Goal: Information Seeking & Learning: Learn about a topic

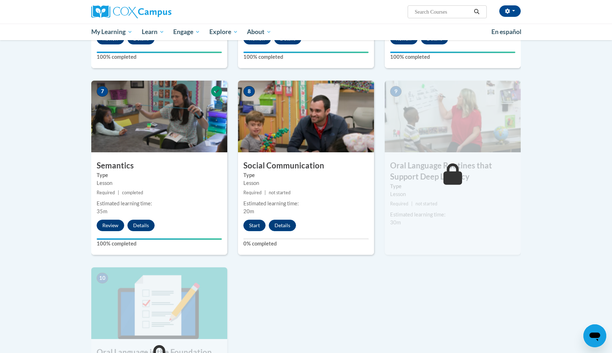
scroll to position [503, 0]
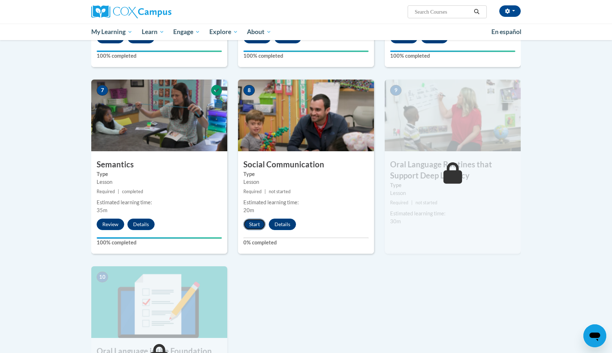
click at [250, 228] on button "Start" at bounding box center [255, 223] width 22 height 11
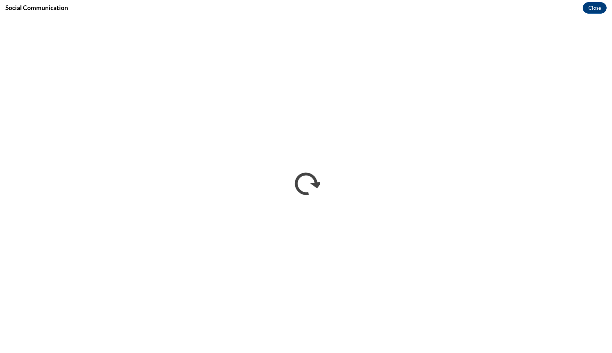
scroll to position [0, 0]
